Goal: Transaction & Acquisition: Purchase product/service

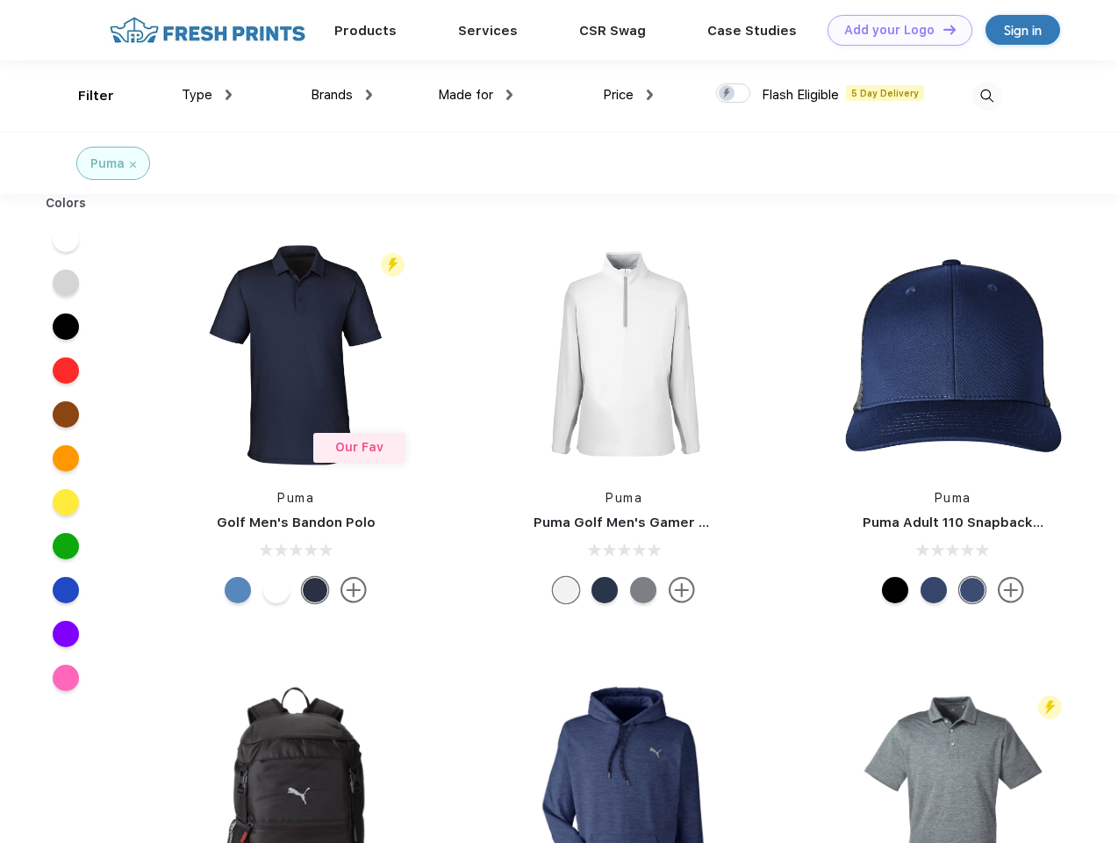
click at [893, 30] on link "Add your Logo Design Tool" at bounding box center [900, 30] width 145 height 31
click at [0, 0] on div "Design Tool" at bounding box center [0, 0] width 0 height 0
click at [942, 29] on link "Add your Logo Design Tool" at bounding box center [900, 30] width 145 height 31
click at [84, 96] on div "Filter" at bounding box center [96, 96] width 36 height 20
click at [207, 95] on span "Type" at bounding box center [197, 95] width 31 height 16
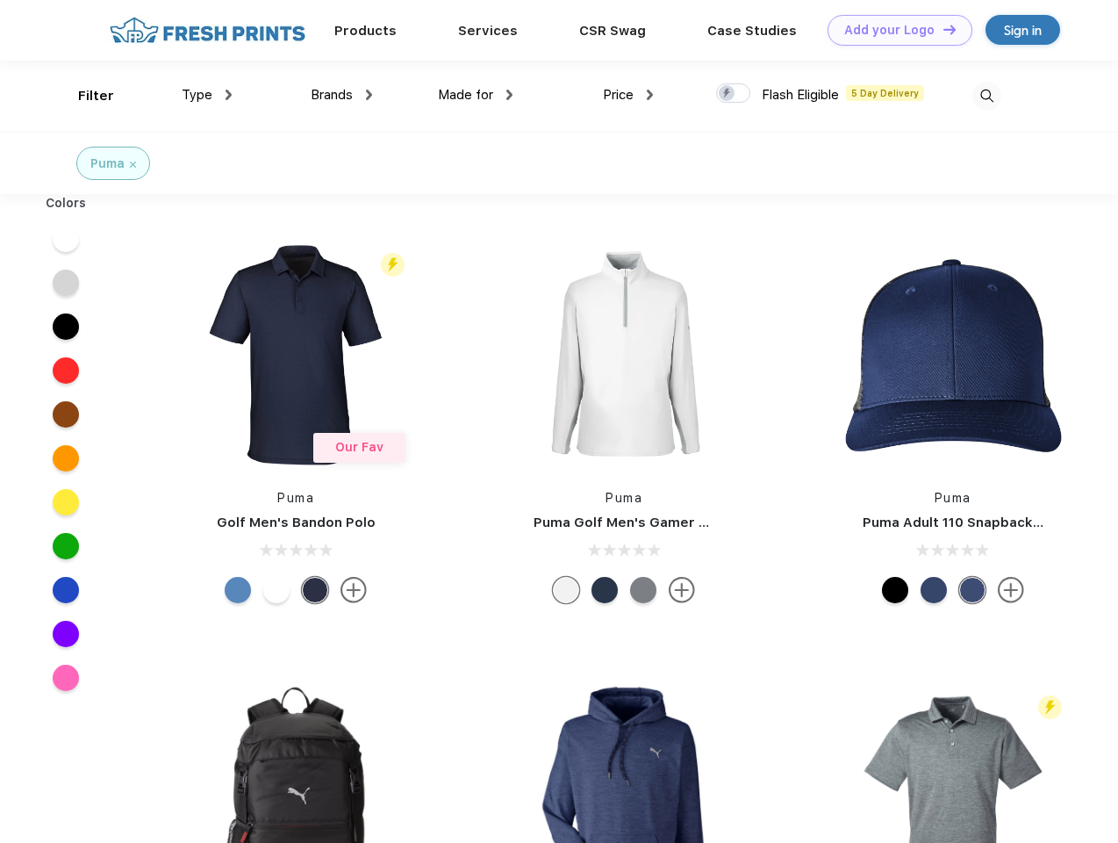
click at [341, 95] on span "Brands" at bounding box center [332, 95] width 42 height 16
click at [476, 95] on span "Made for" at bounding box center [465, 95] width 55 height 16
click at [628, 95] on span "Price" at bounding box center [618, 95] width 31 height 16
click at [734, 94] on div at bounding box center [733, 92] width 34 height 19
click at [728, 94] on input "checkbox" at bounding box center [721, 88] width 11 height 11
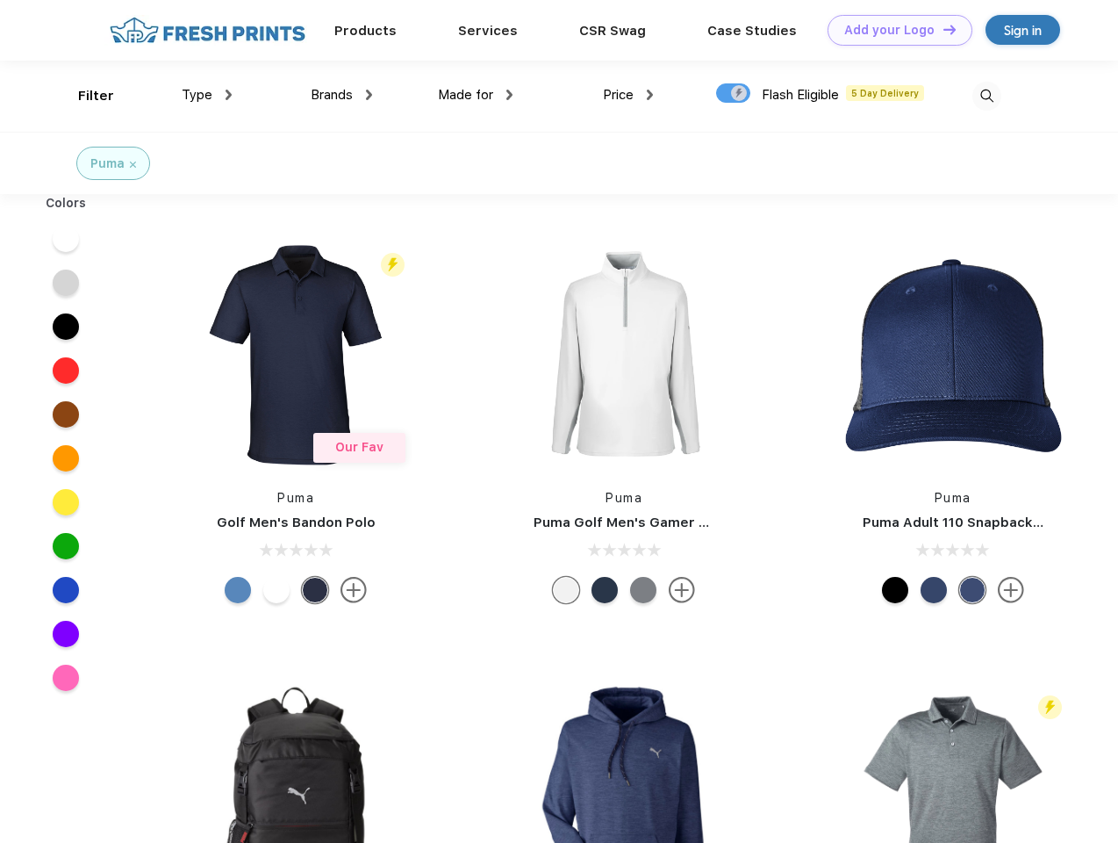
click at [987, 96] on img at bounding box center [986, 96] width 29 height 29
